Goal: Task Accomplishment & Management: Manage account settings

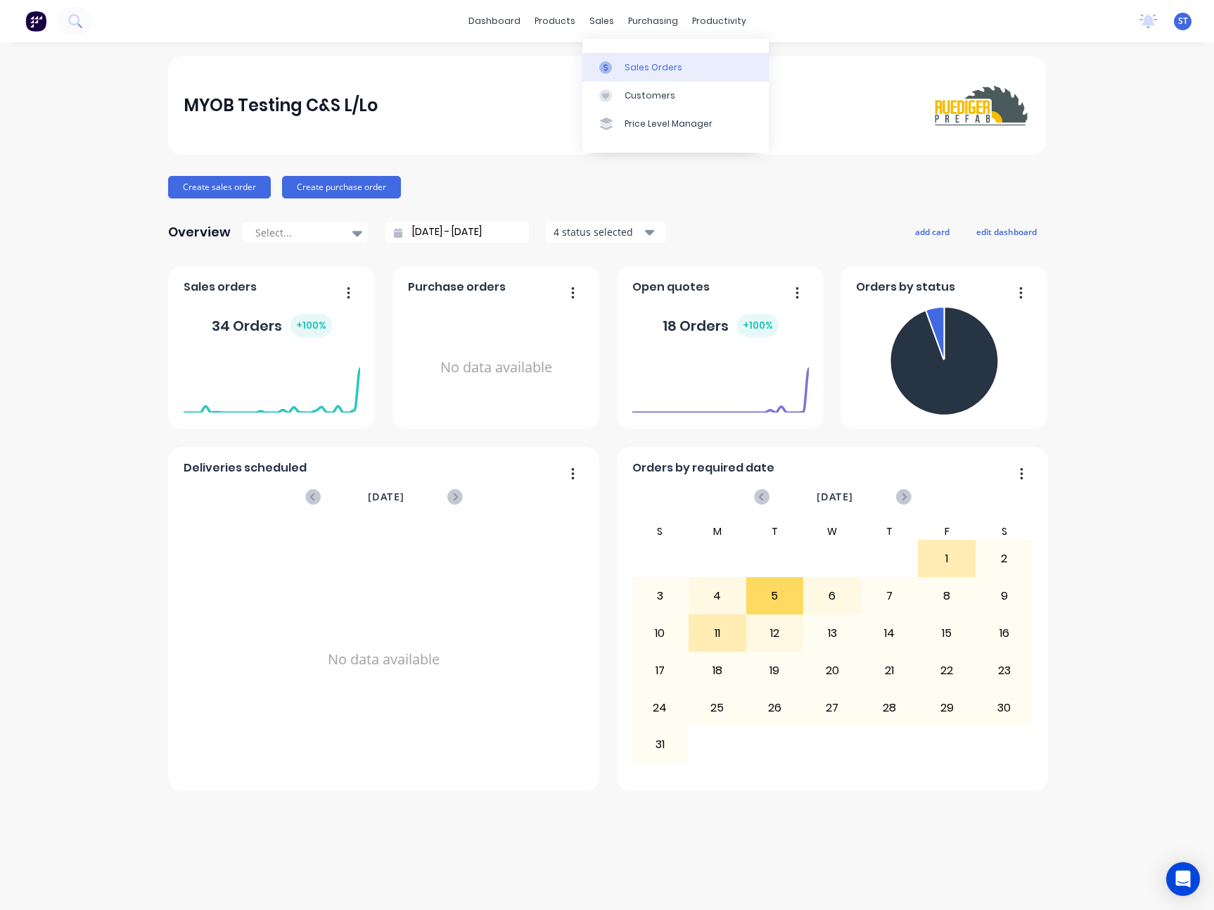
click at [609, 64] on icon at bounding box center [605, 67] width 13 height 13
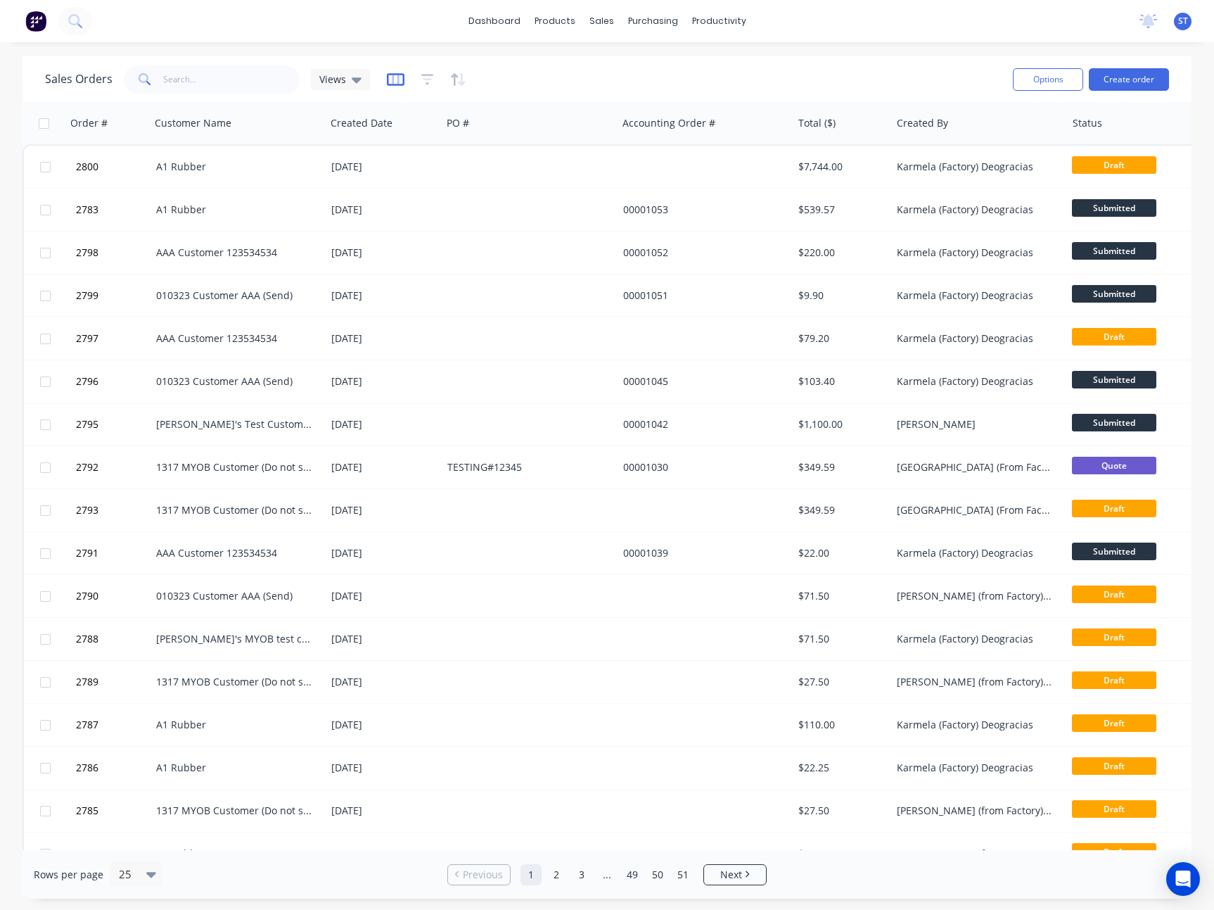
click at [397, 79] on icon "button" at bounding box center [395, 79] width 7 height 9
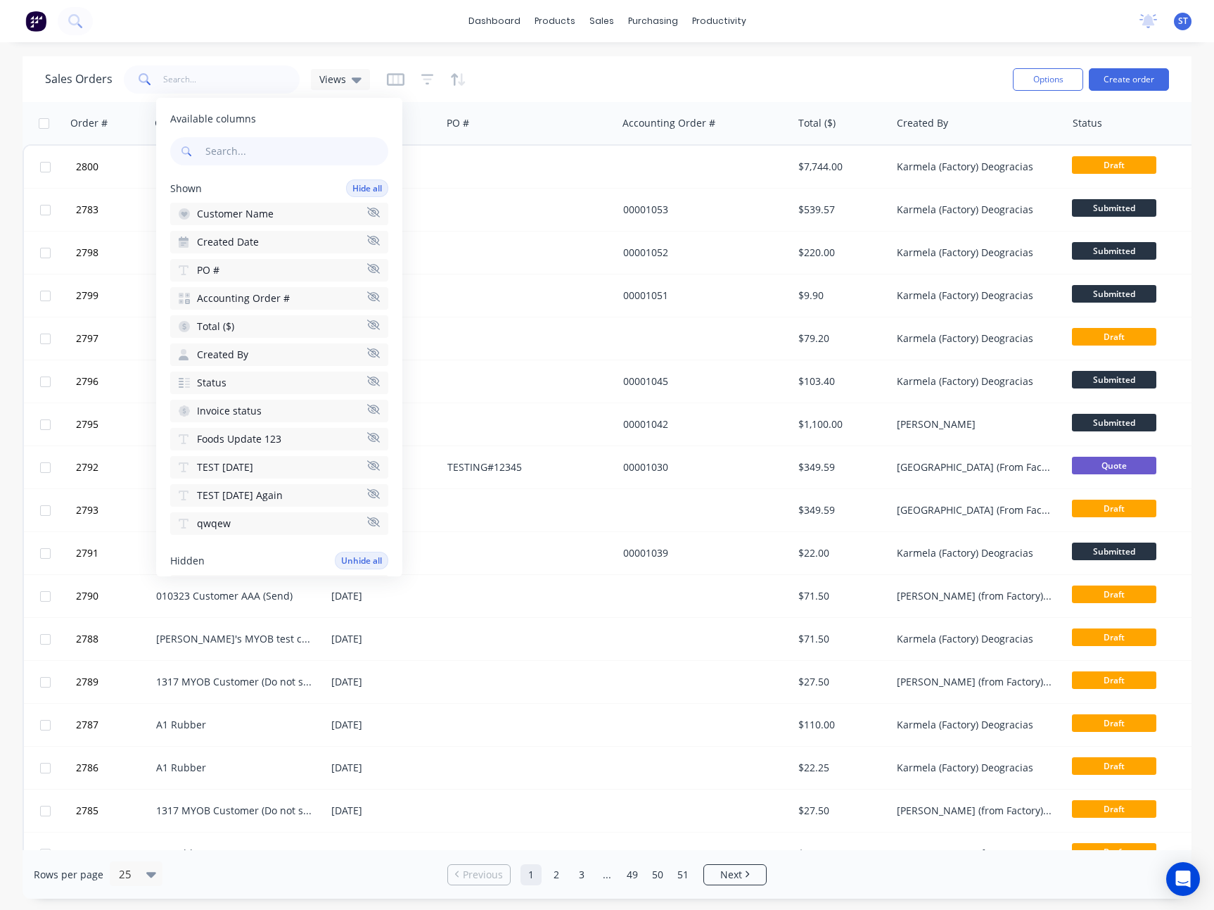
click at [960, 50] on div "dashboard products sales purchasing productivity dashboard products Product Cat…" at bounding box center [607, 455] width 1214 height 910
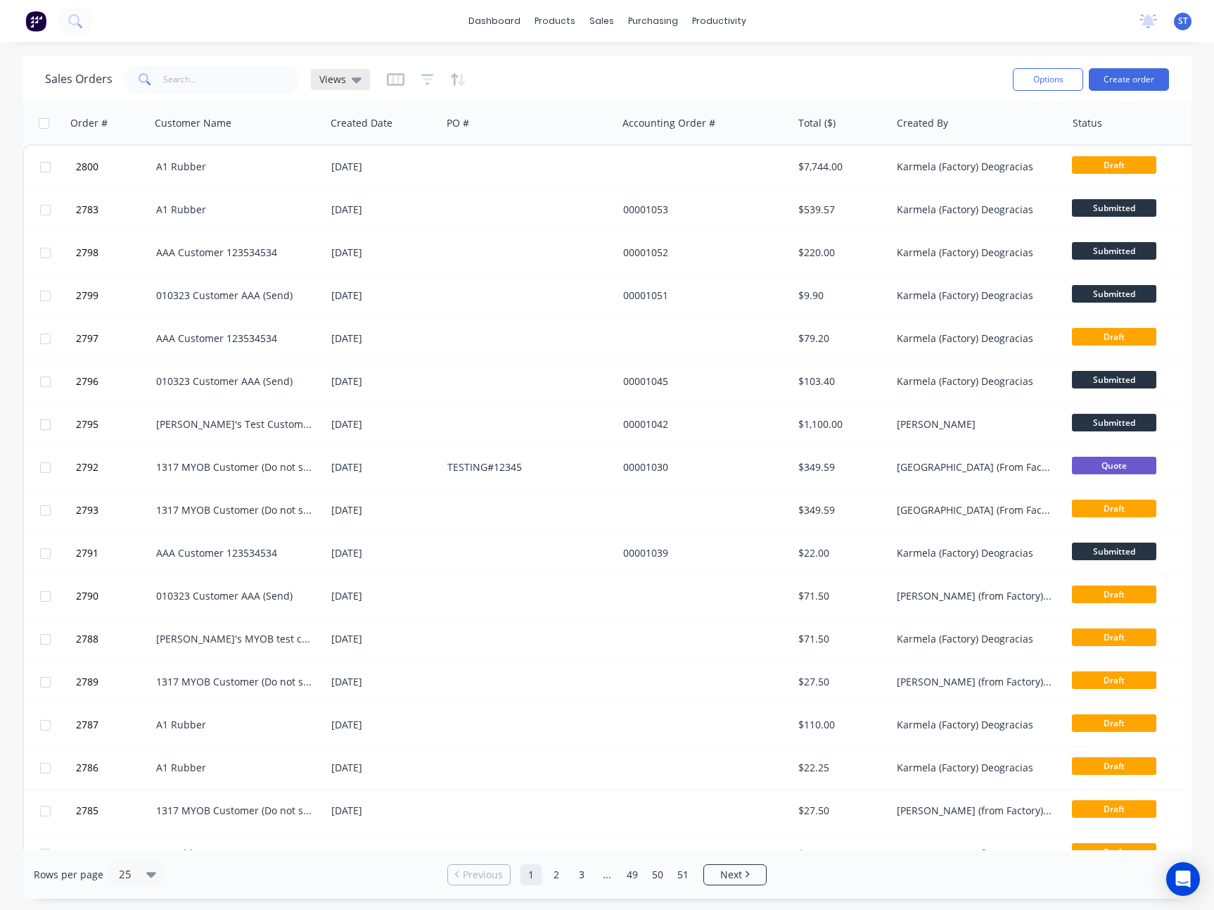
click at [343, 82] on span "Views" at bounding box center [332, 79] width 27 height 15
click at [392, 79] on icon "button" at bounding box center [395, 79] width 7 height 9
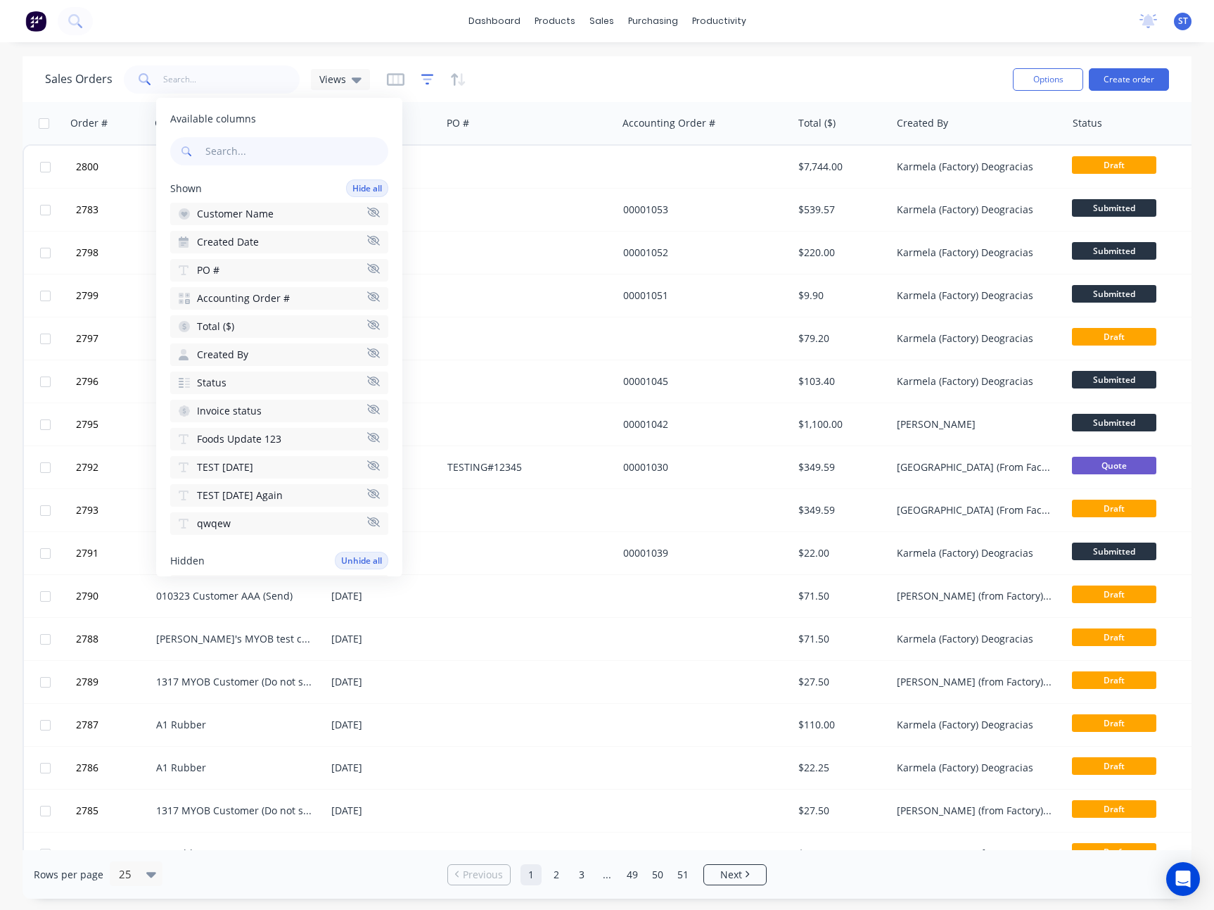
click at [421, 75] on icon "button" at bounding box center [427, 79] width 13 height 14
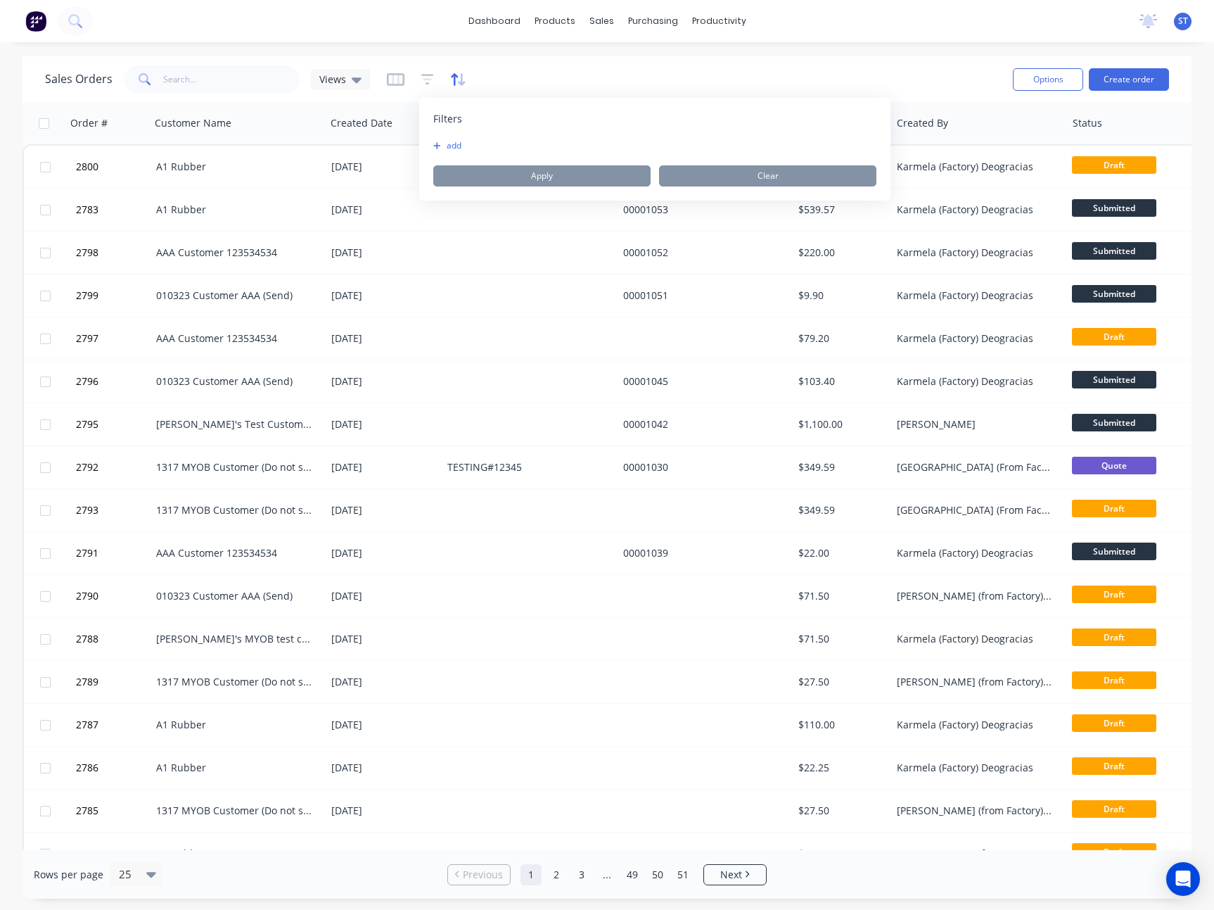
click at [458, 75] on icon "button" at bounding box center [458, 79] width 16 height 14
click at [480, 141] on button "add" at bounding box center [471, 145] width 18 height 11
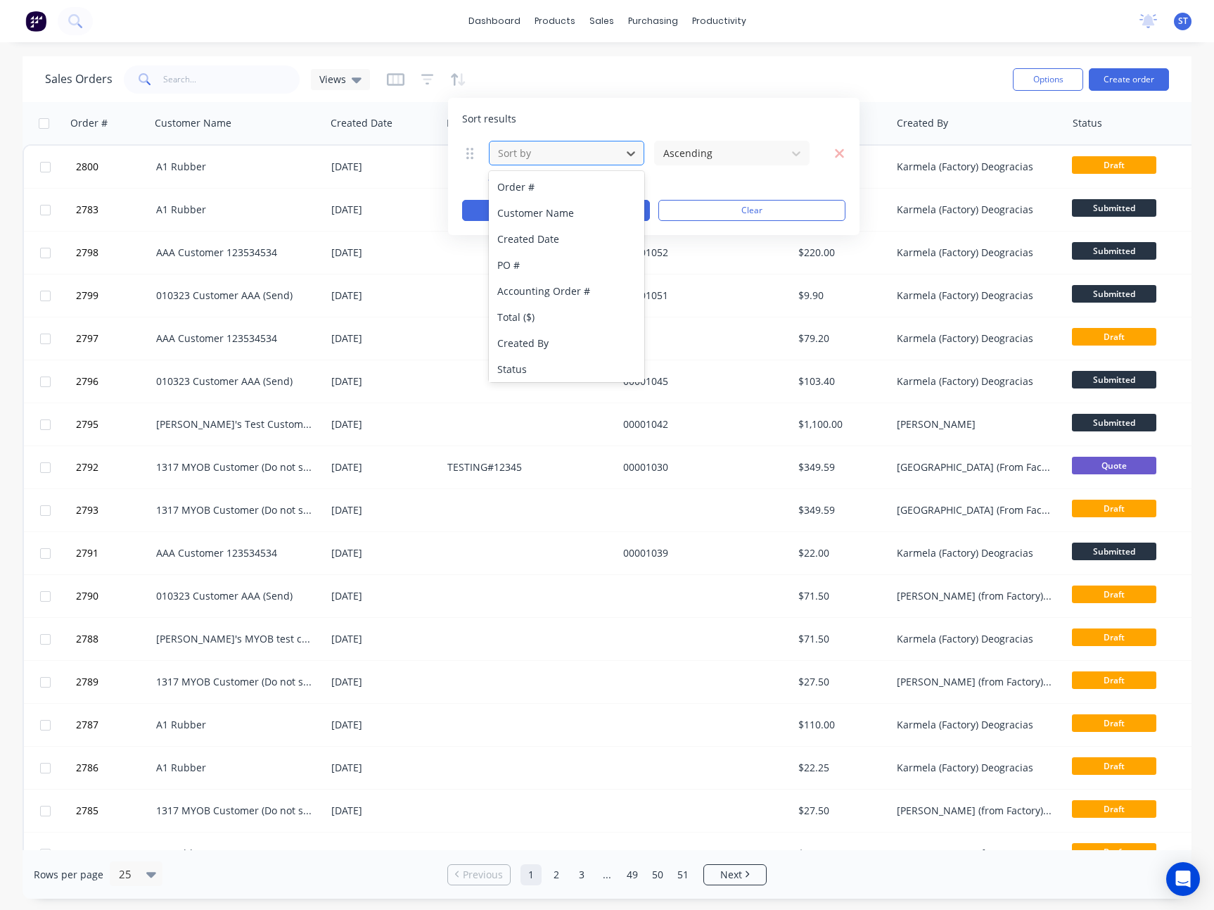
click at [523, 148] on div at bounding box center [555, 153] width 117 height 18
click at [563, 203] on div "Customer Name" at bounding box center [566, 213] width 155 height 26
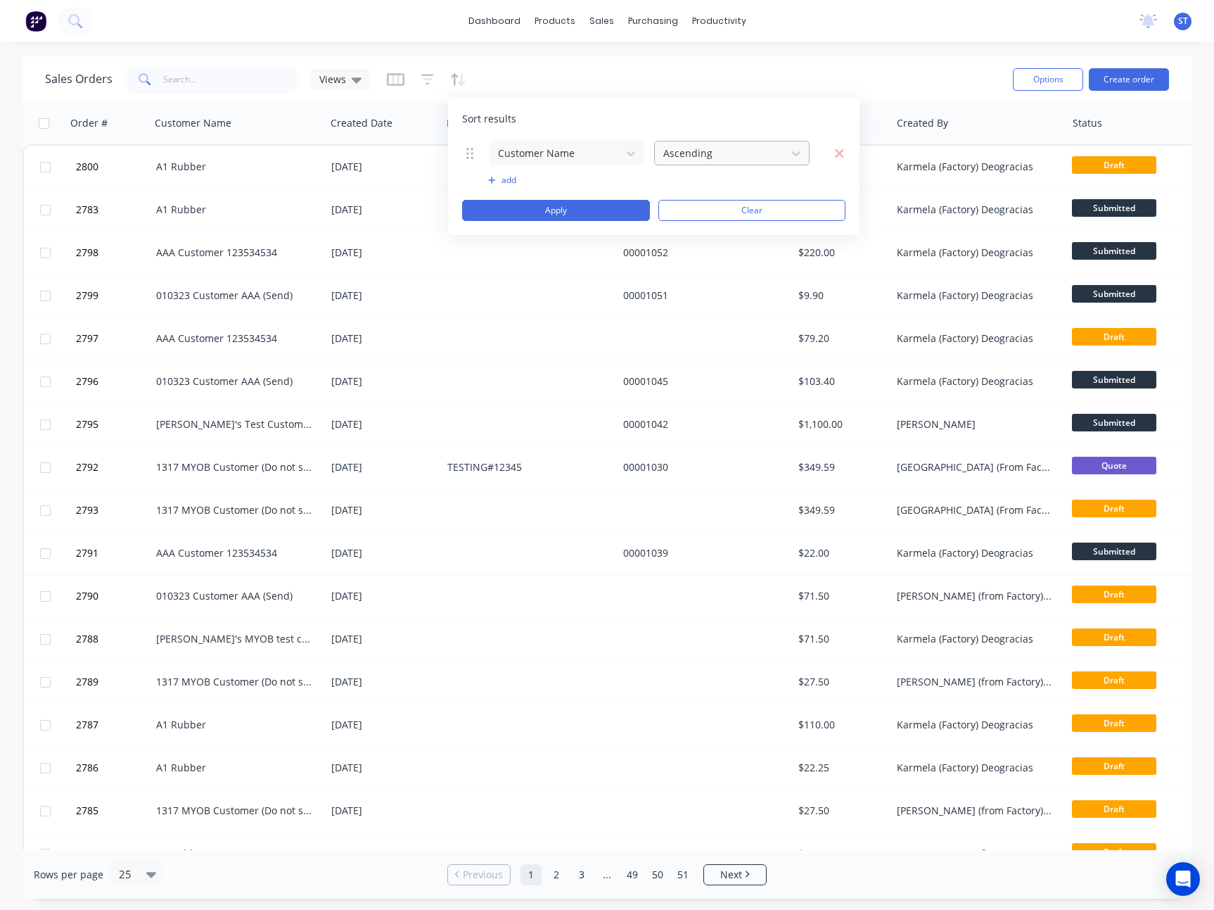
click at [712, 153] on div at bounding box center [720, 153] width 117 height 18
click at [706, 210] on div "Descending" at bounding box center [731, 213] width 155 height 26
click at [597, 212] on button "Apply" at bounding box center [556, 210] width 188 height 21
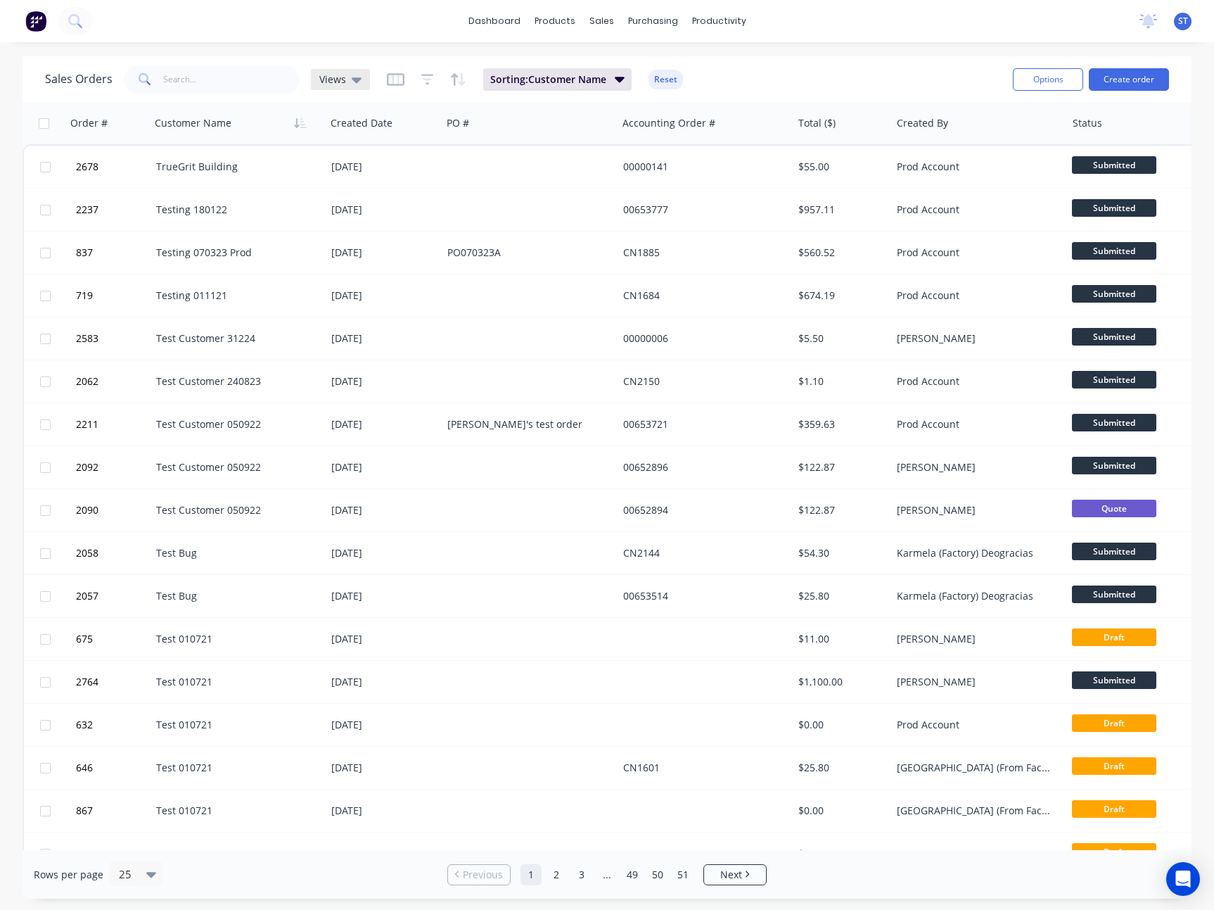
click at [335, 75] on span "Views" at bounding box center [332, 79] width 27 height 15
click at [376, 167] on button "Save new view" at bounding box center [409, 168] width 189 height 21
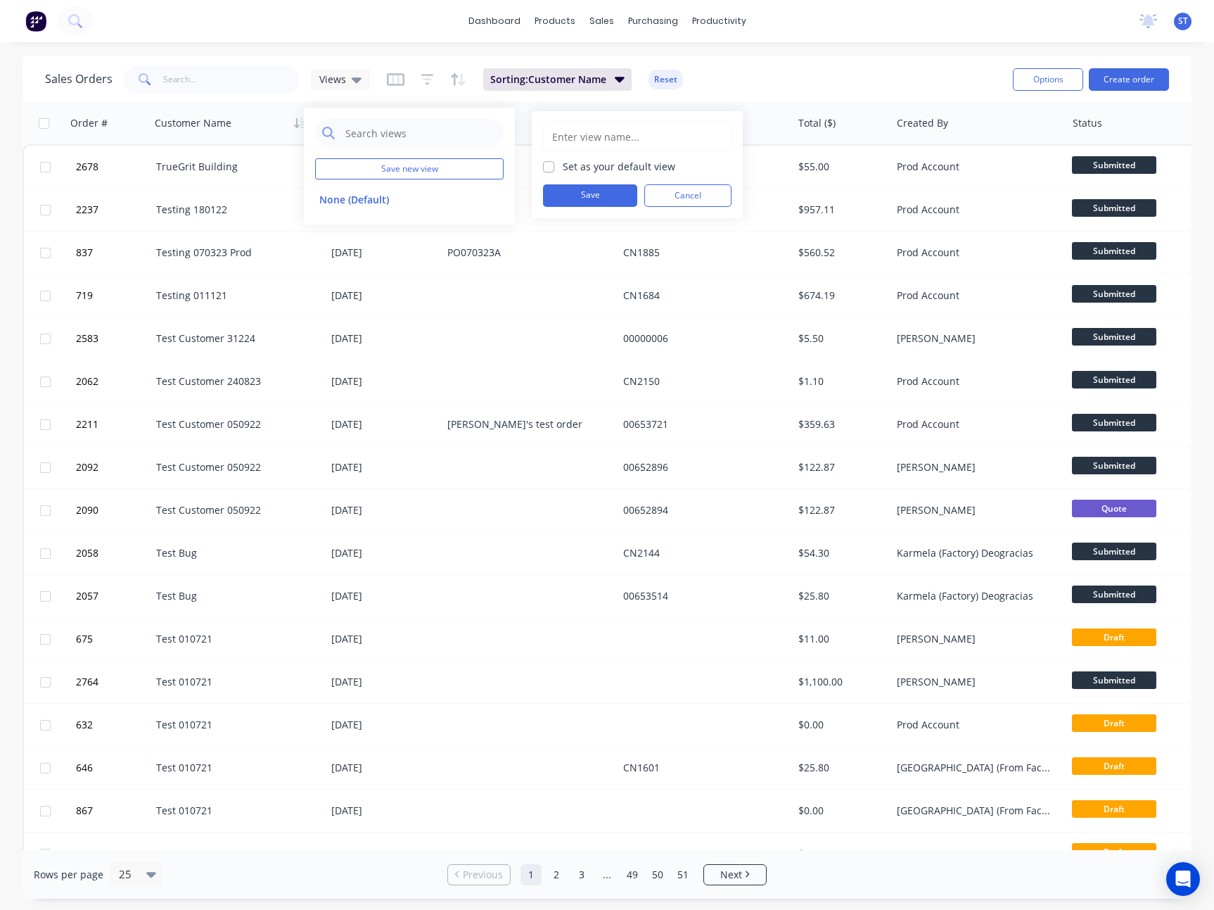
click at [616, 128] on input "text" at bounding box center [637, 136] width 173 height 27
type input "Sort customer name"
click at [556, 168] on div "Set as your default view" at bounding box center [637, 166] width 189 height 15
click at [563, 168] on label "Set as your default view" at bounding box center [619, 166] width 113 height 15
click at [550, 168] on input "Set as your default view" at bounding box center [548, 165] width 11 height 13
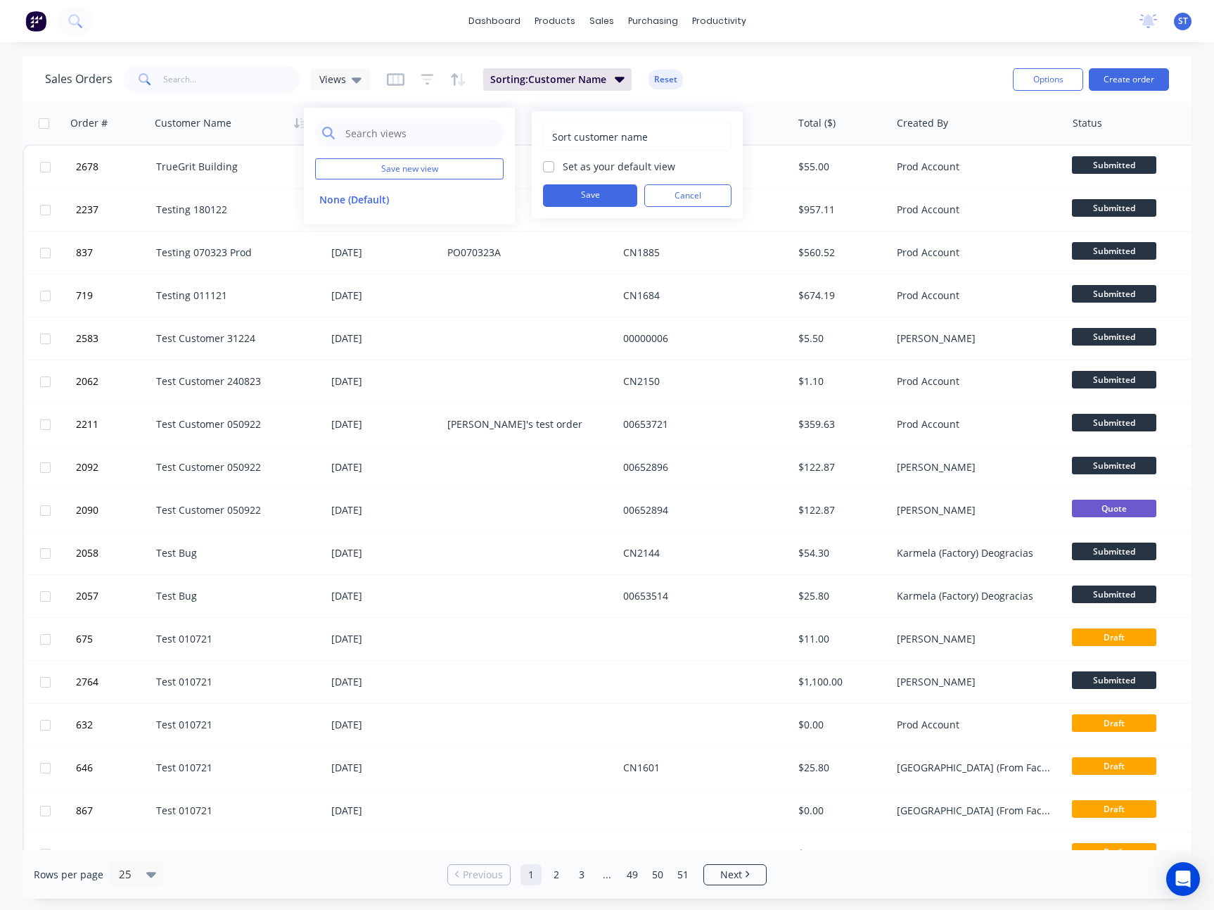
checkbox input "true"
click at [580, 205] on button "Save" at bounding box center [590, 195] width 94 height 23
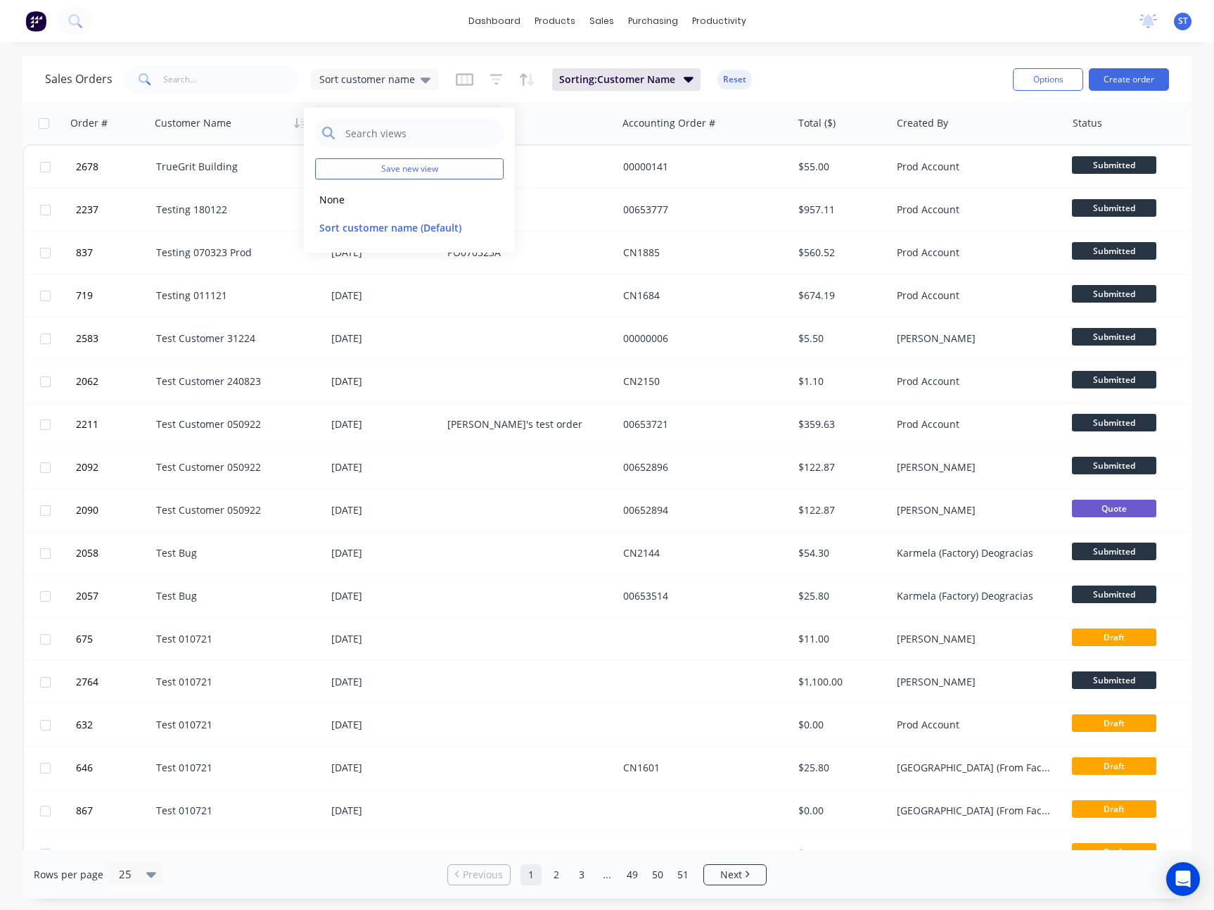
click at [831, 54] on div "dashboard products sales purchasing productivity dashboard products Product Cat…" at bounding box center [607, 455] width 1214 height 910
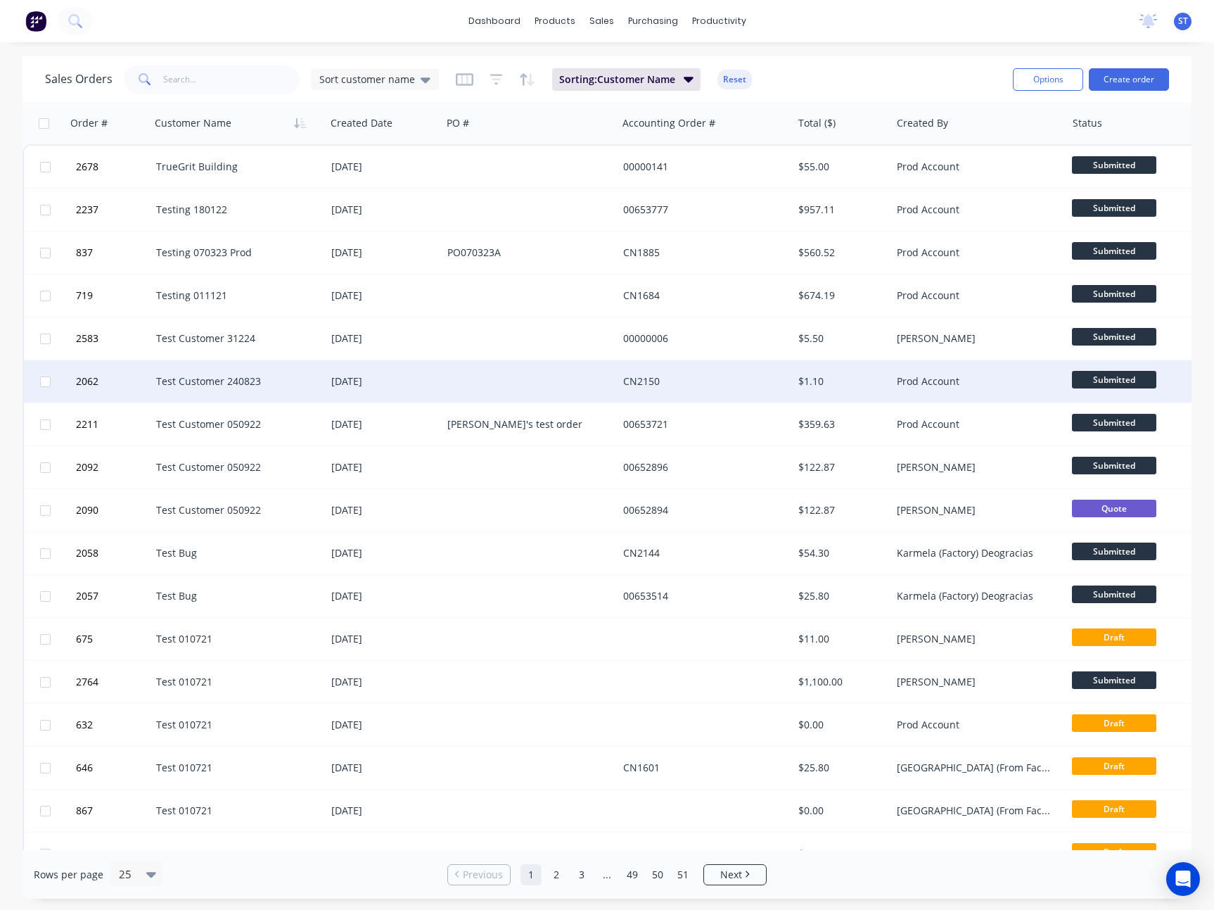
scroll to position [0, 651]
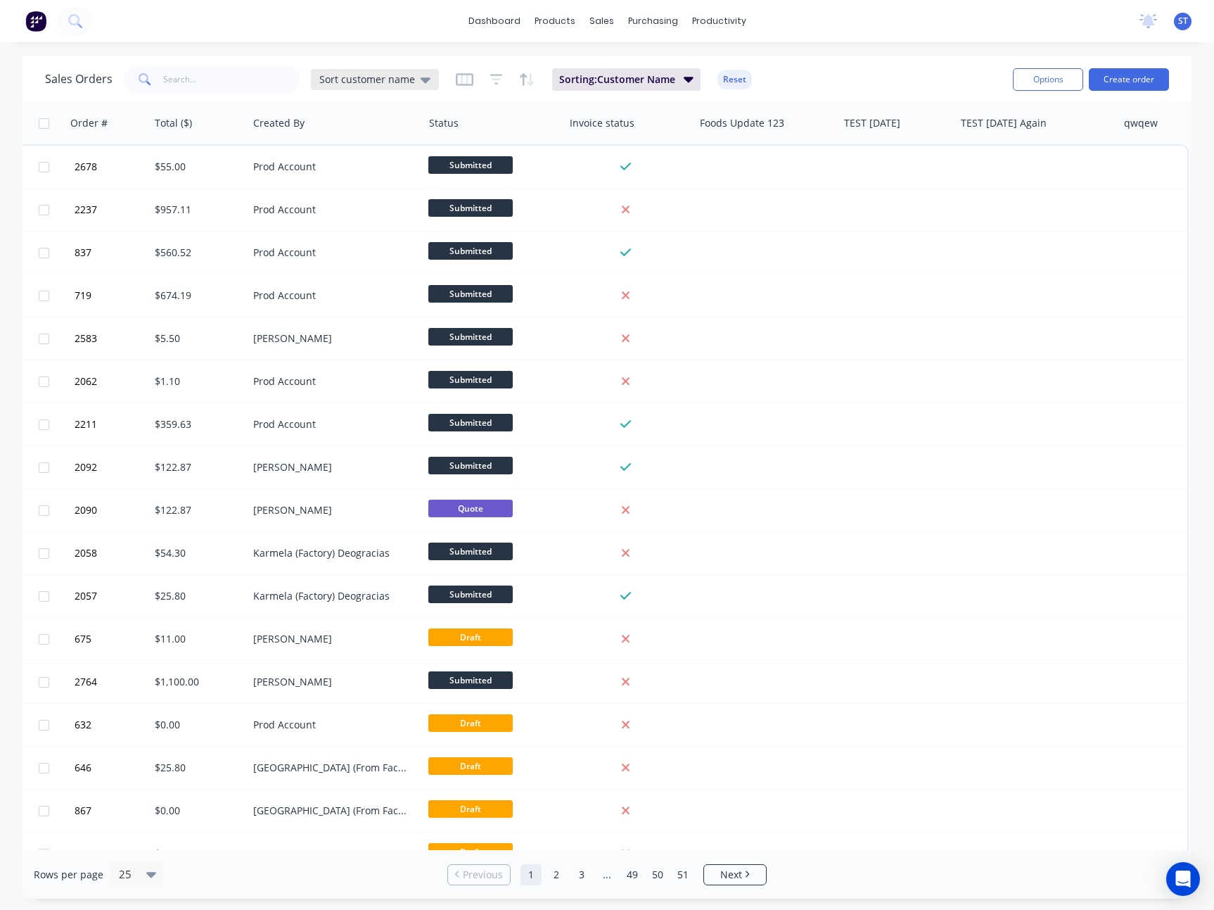
click at [404, 81] on span "Sort customer name" at bounding box center [367, 79] width 96 height 15
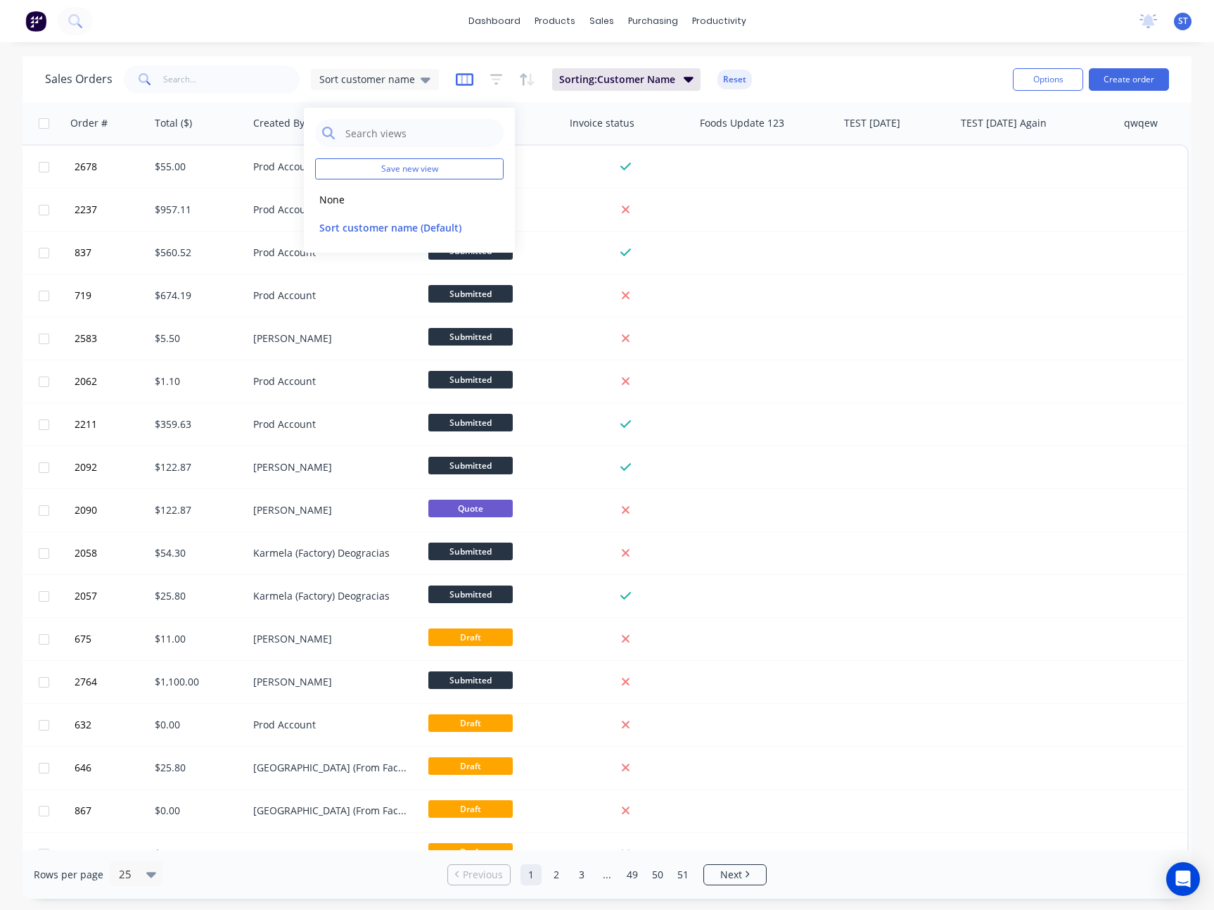
click at [456, 74] on icon "button" at bounding box center [465, 79] width 18 height 13
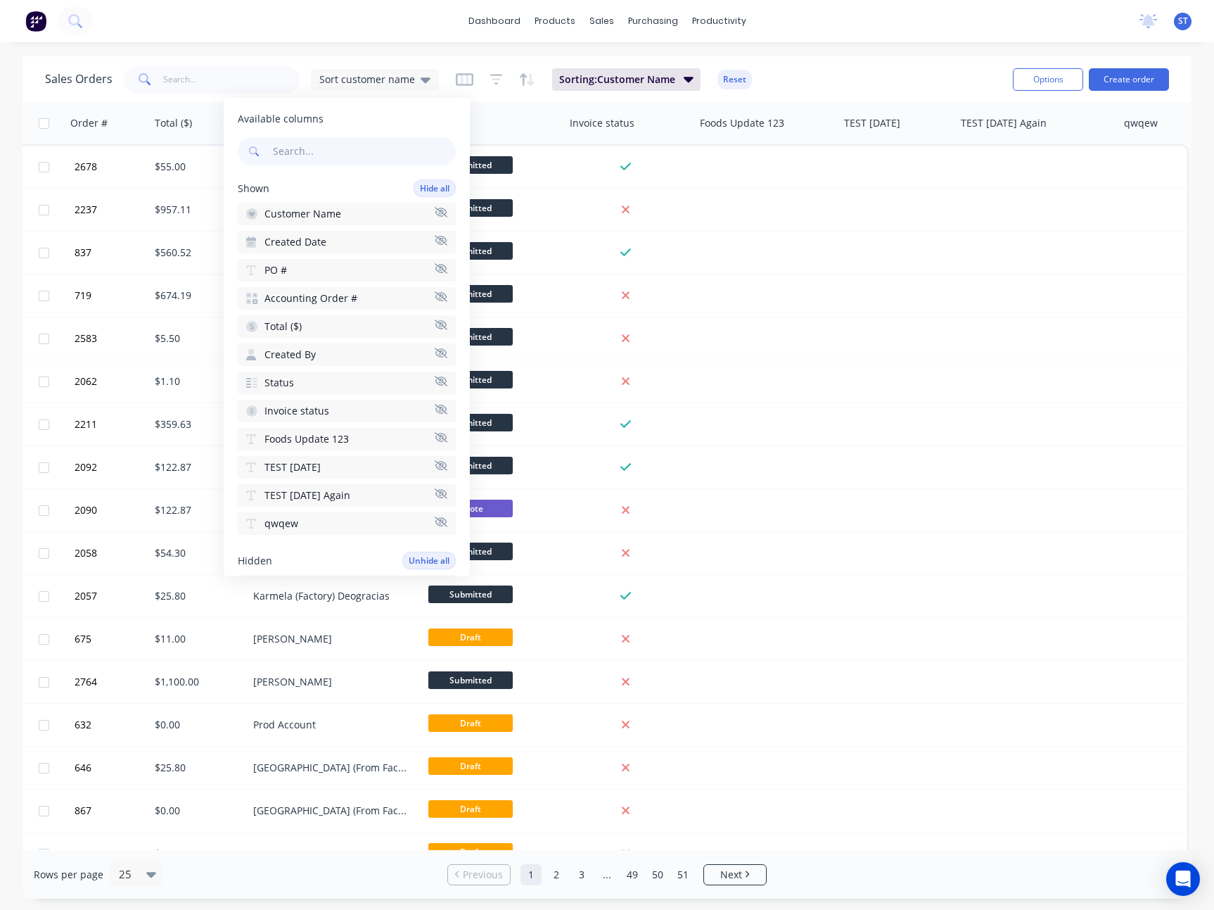
click at [770, 52] on div "dashboard products sales purchasing productivity dashboard products Product Cat…" at bounding box center [607, 455] width 1214 height 910
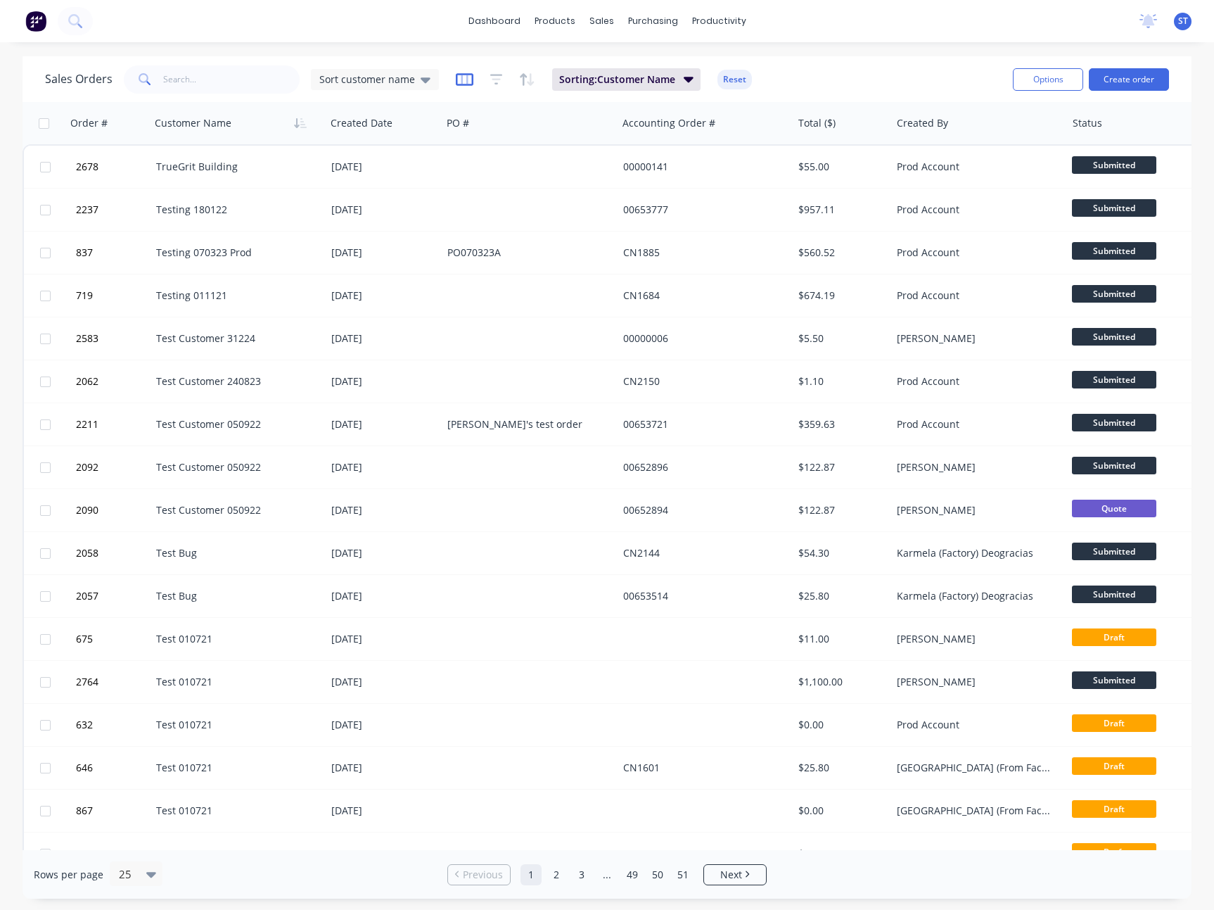
click at [465, 74] on icon "button" at bounding box center [465, 79] width 18 height 13
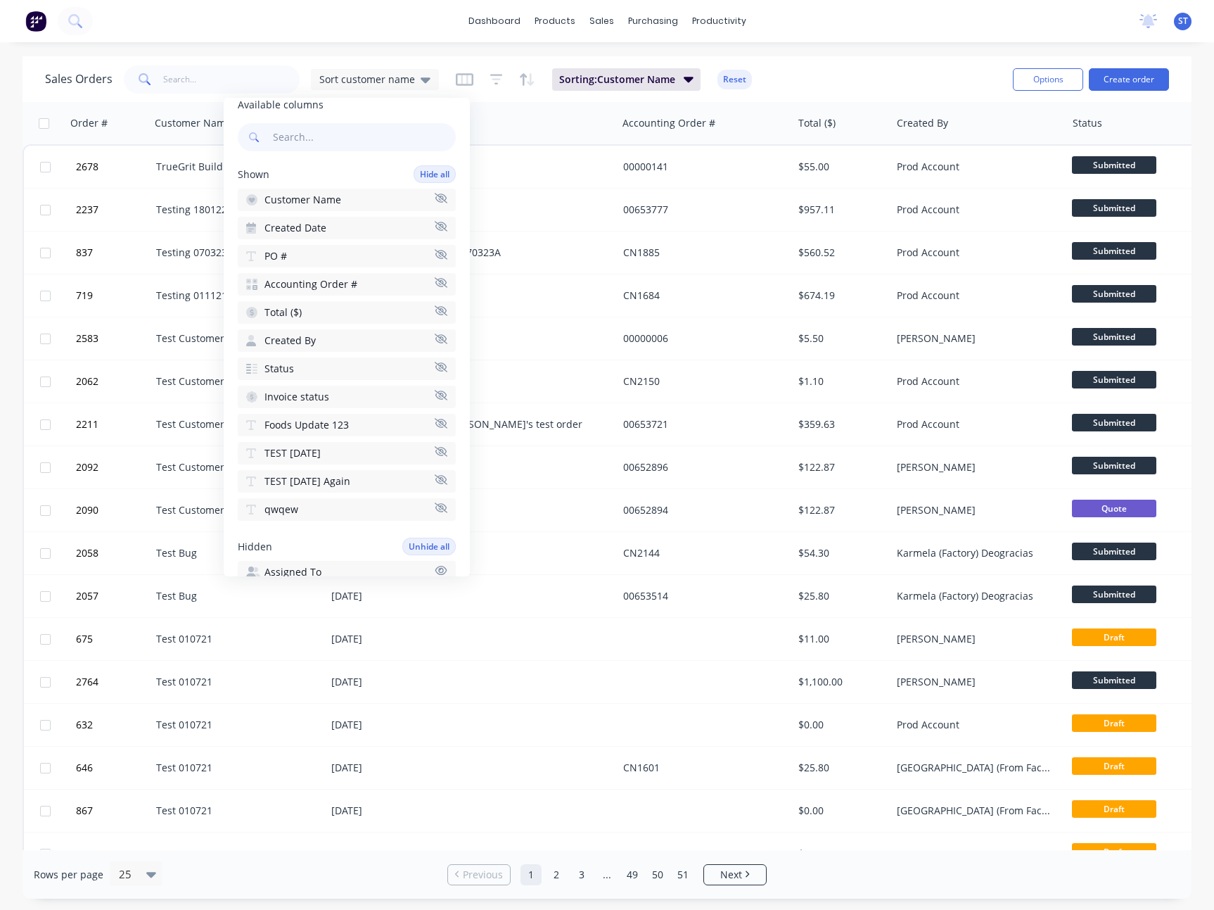
scroll to position [26, 0]
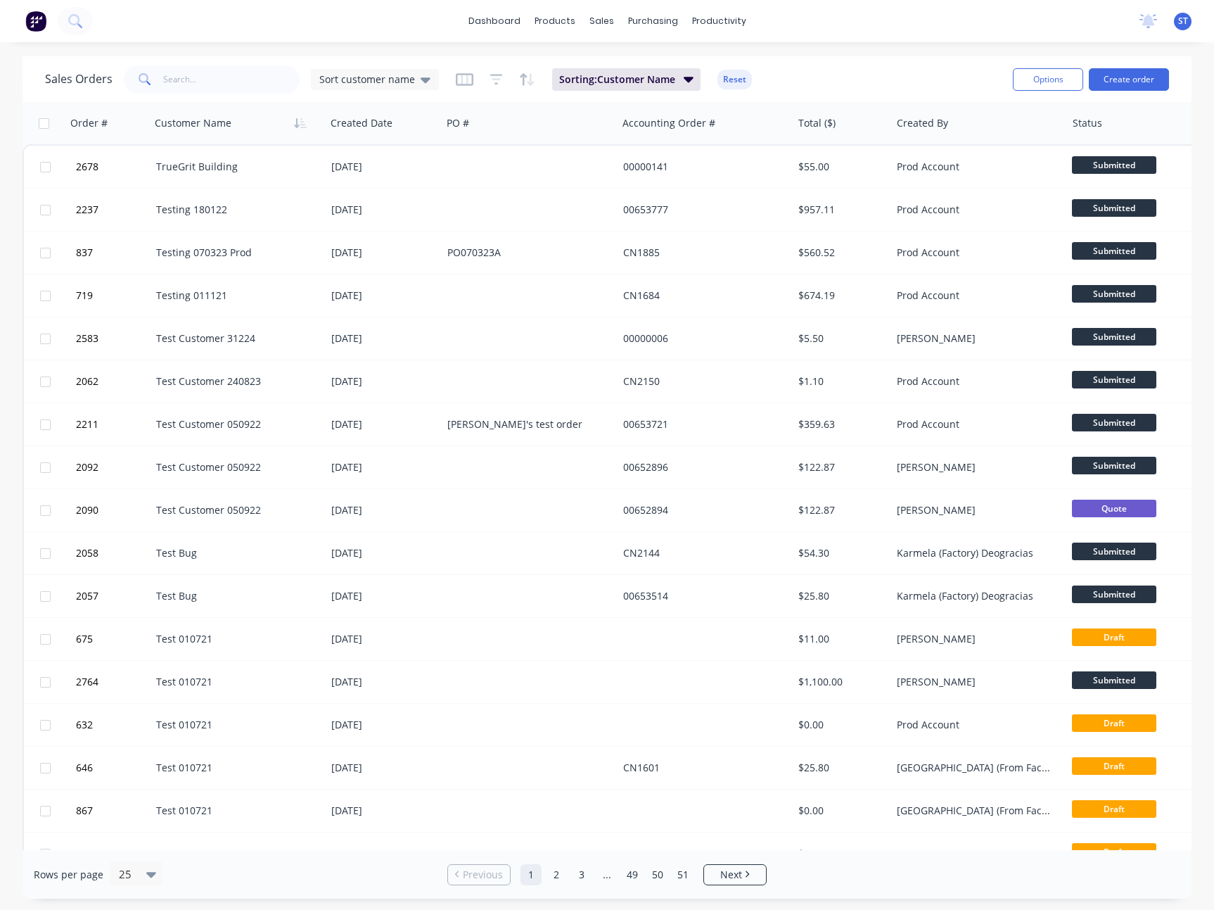
click at [908, 48] on div "dashboard products sales purchasing productivity dashboard products Product Cat…" at bounding box center [607, 455] width 1214 height 910
click at [459, 81] on icon "button" at bounding box center [465, 79] width 18 height 14
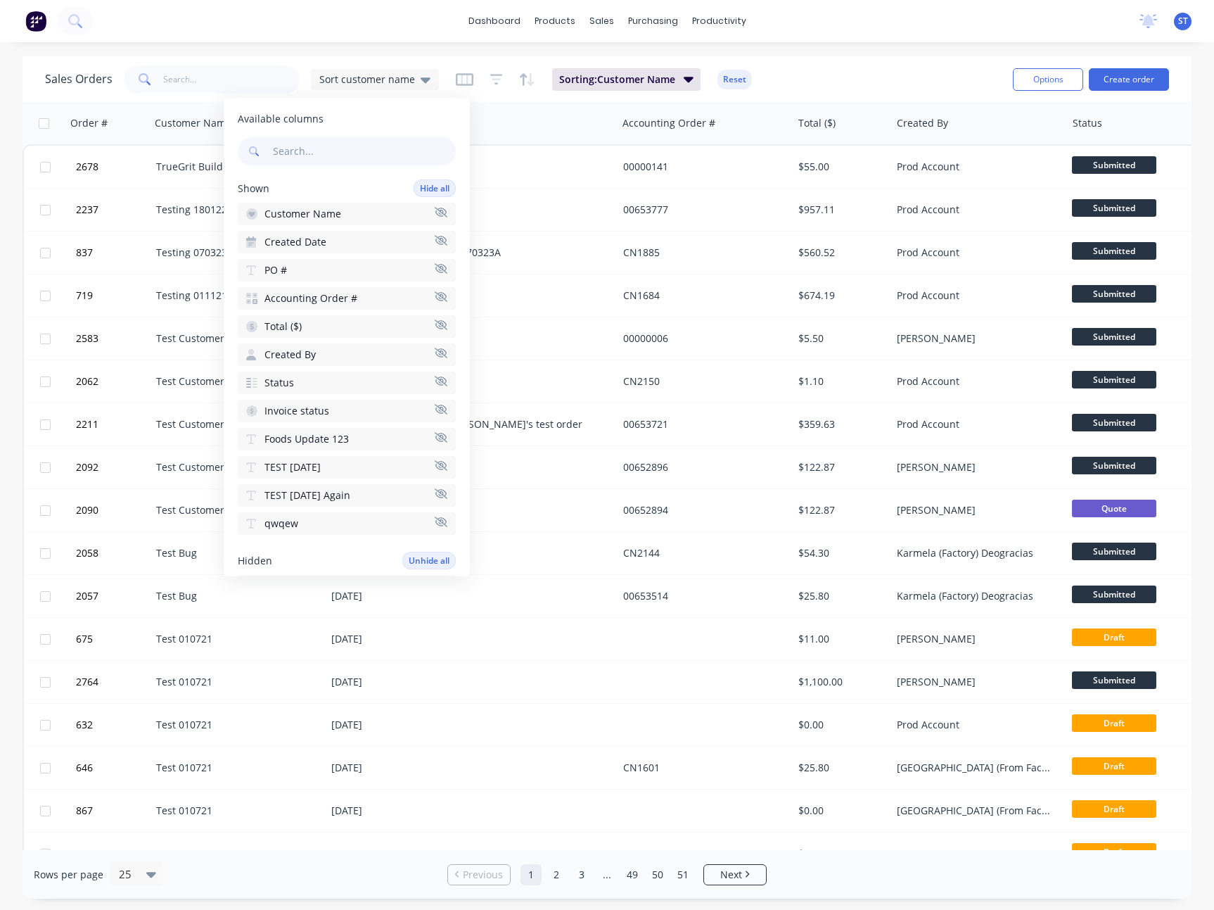
click at [435, 498] on icon "button" at bounding box center [441, 493] width 13 height 10
click at [435, 492] on icon "button" at bounding box center [441, 493] width 13 height 10
click at [435, 468] on icon "button" at bounding box center [441, 465] width 13 height 10
click at [435, 440] on icon "button" at bounding box center [441, 437] width 13 height 11
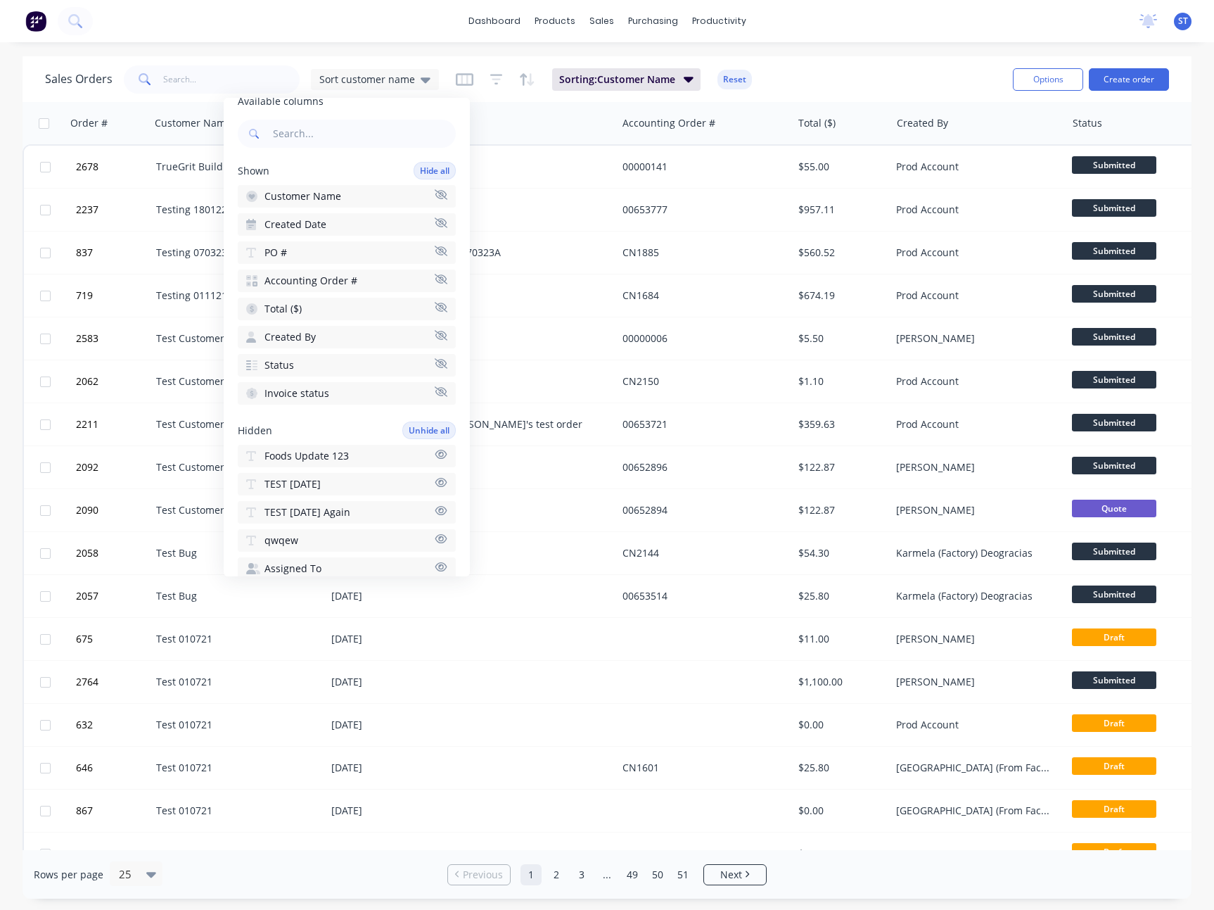
scroll to position [20, 0]
click at [800, 99] on div "Sales Orders Sort customer name Sorting: Customer Name Reset Options Create ord…" at bounding box center [607, 79] width 1169 height 46
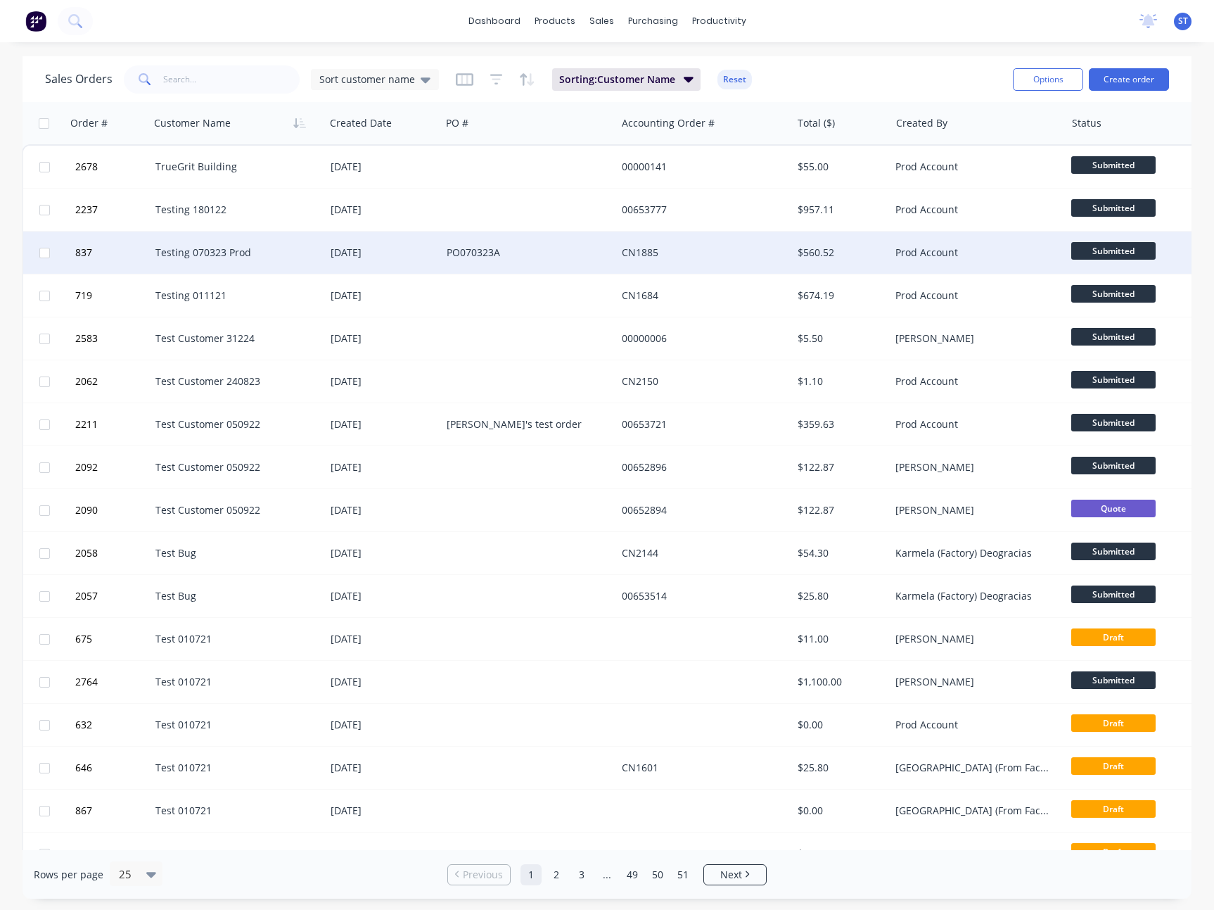
scroll to position [0, 0]
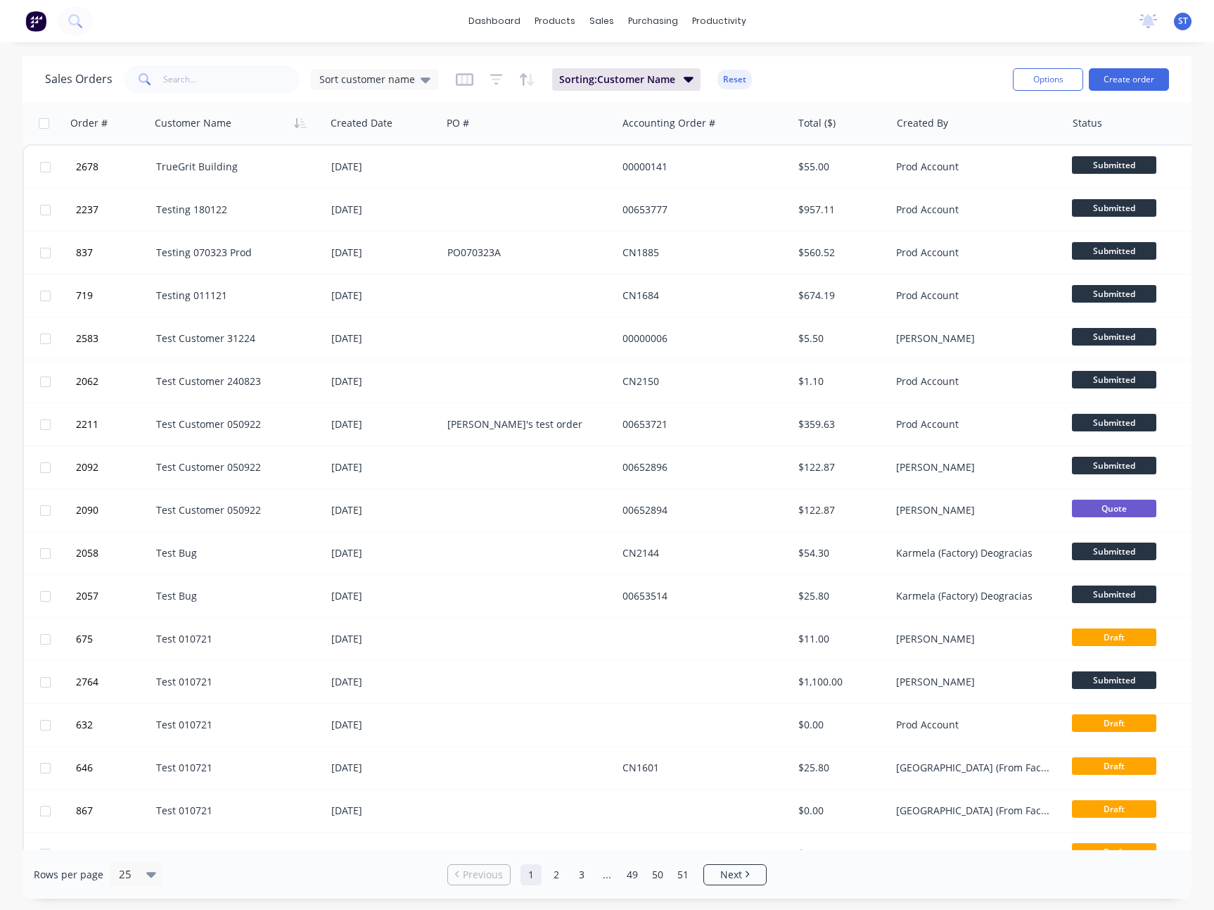
click at [393, 93] on div "Sales Orders Sort customer name Sorting: Customer Name Reset" at bounding box center [523, 79] width 957 height 34
click at [397, 84] on span "Sort customer name" at bounding box center [367, 79] width 96 height 15
click at [489, 224] on button "edit" at bounding box center [491, 227] width 18 height 15
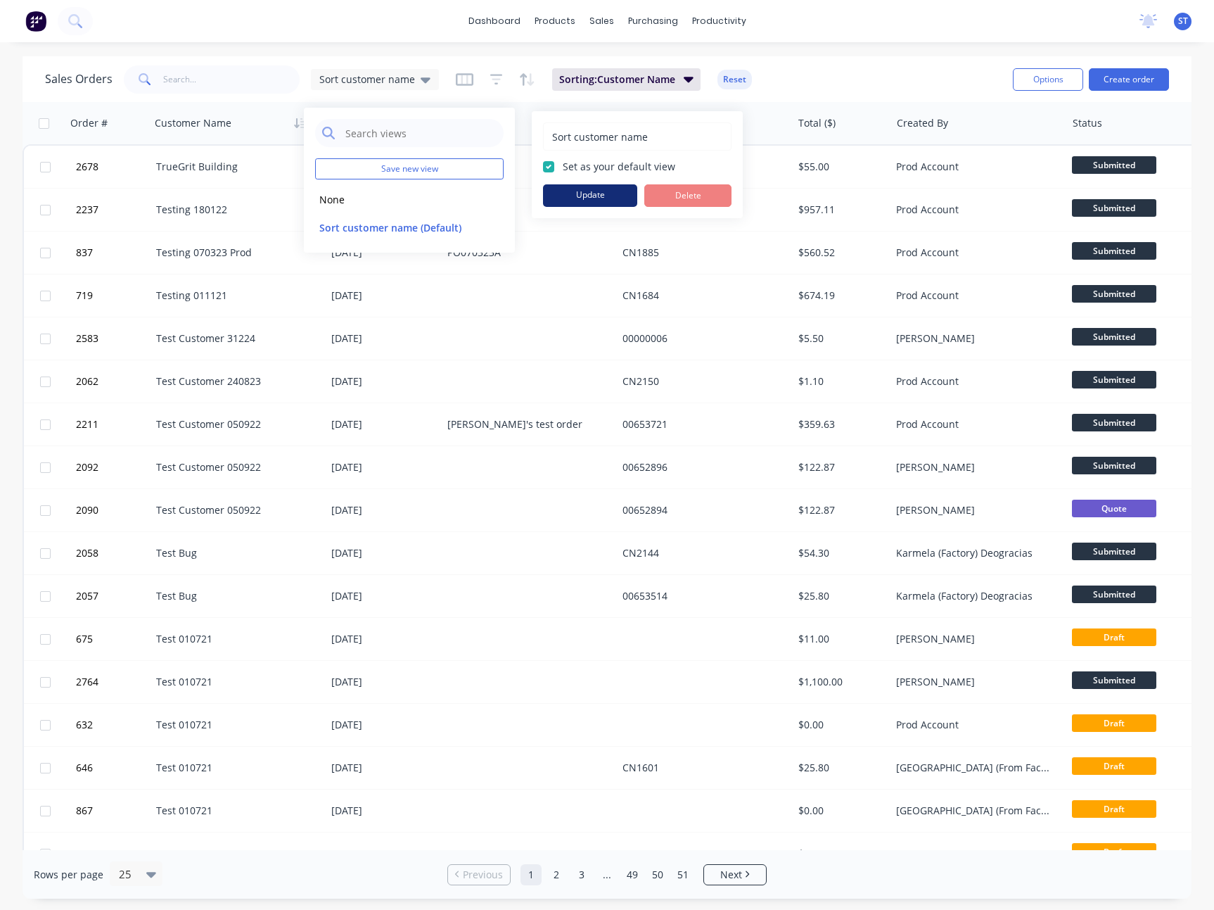
click at [575, 195] on button "Update" at bounding box center [590, 195] width 94 height 23
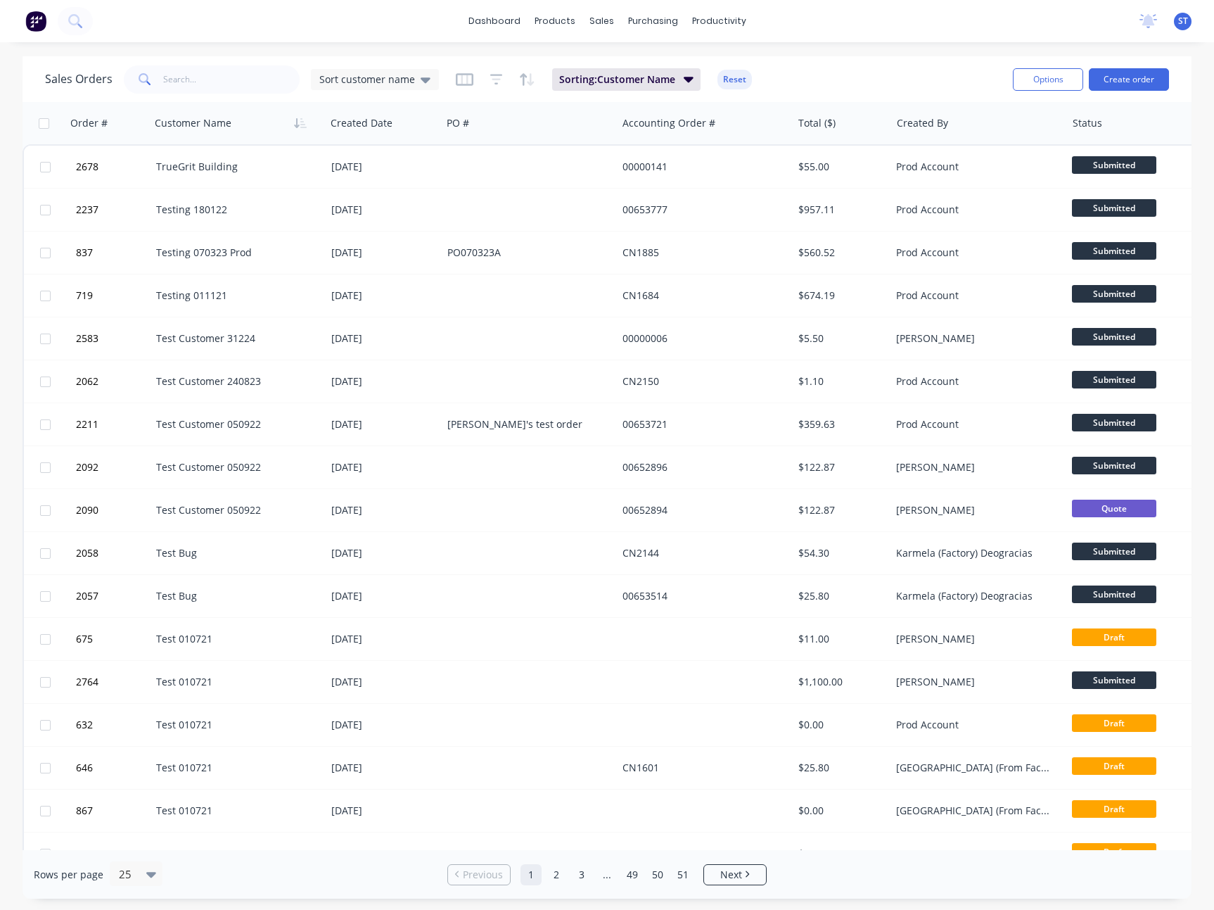
click at [826, 63] on div "Sales Orders Sort customer name Sorting: Customer Name Reset" at bounding box center [523, 79] width 957 height 34
click at [462, 80] on icon "button" at bounding box center [465, 79] width 18 height 14
